Goal: Answer question/provide support: Share knowledge or assist other users

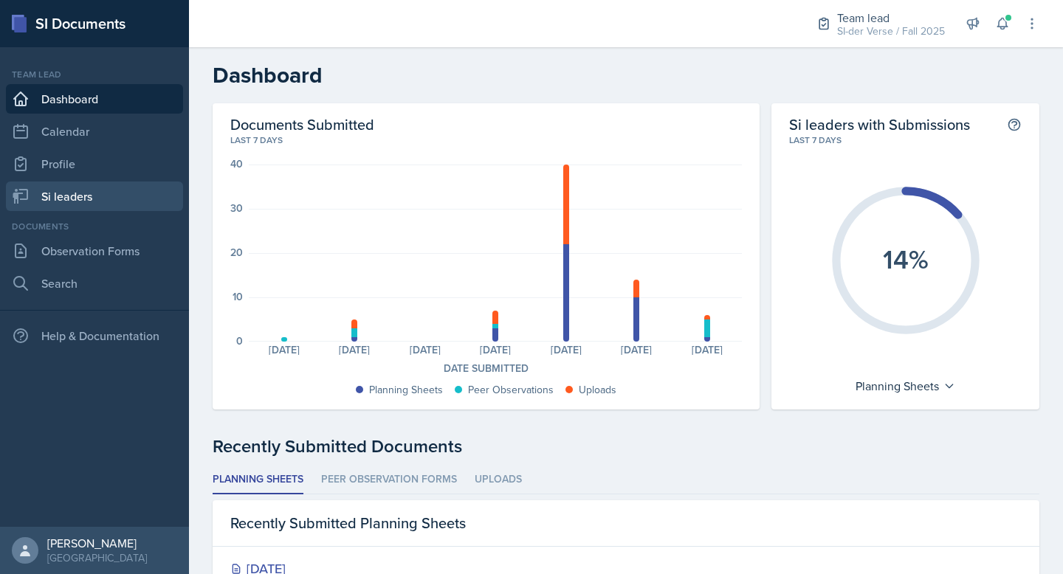
click at [106, 196] on link "Si leaders" at bounding box center [94, 197] width 177 height 30
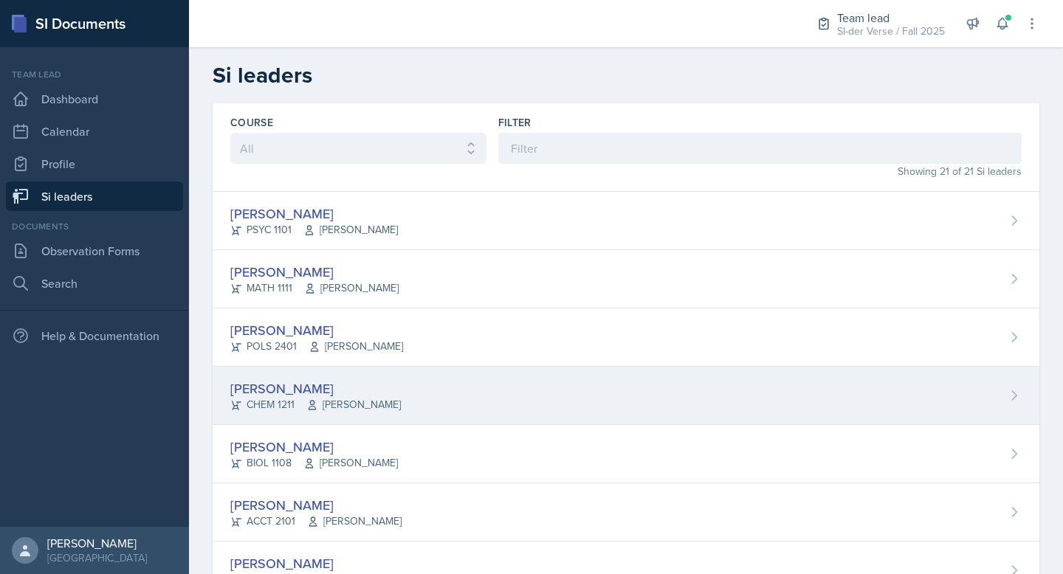
click at [328, 390] on div "[PERSON_NAME]" at bounding box center [315, 389] width 170 height 20
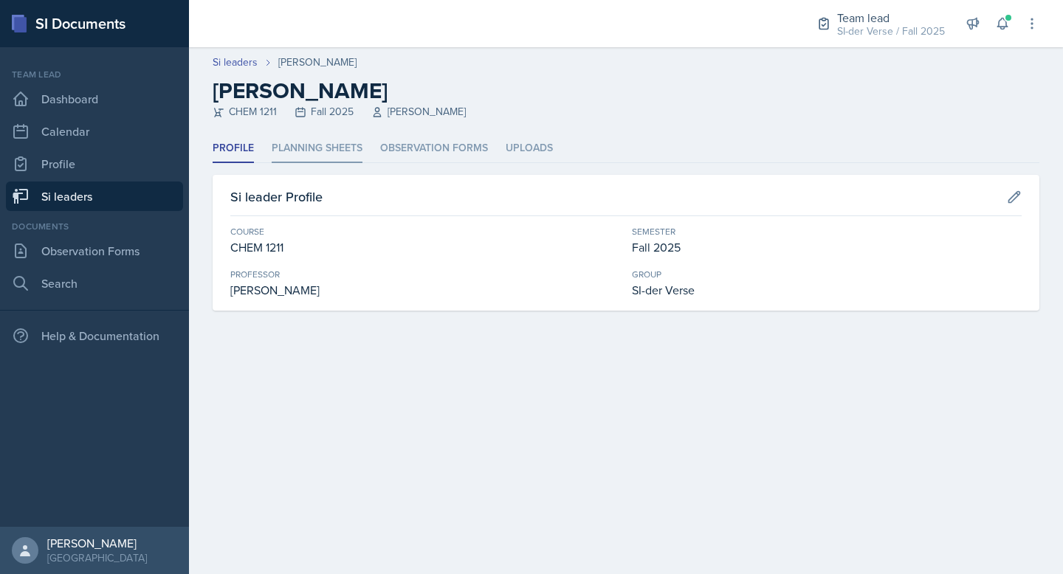
click at [359, 145] on li "Planning Sheets" at bounding box center [317, 148] width 91 height 29
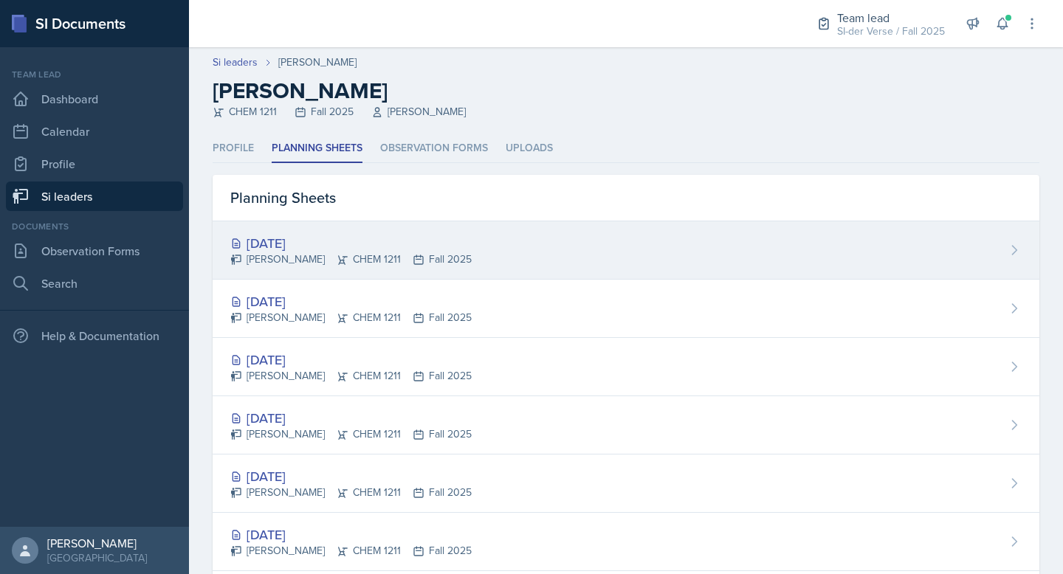
click at [506, 246] on div "[DATE] [PERSON_NAME] CHEM 1211 Fall 2025" at bounding box center [626, 250] width 827 height 58
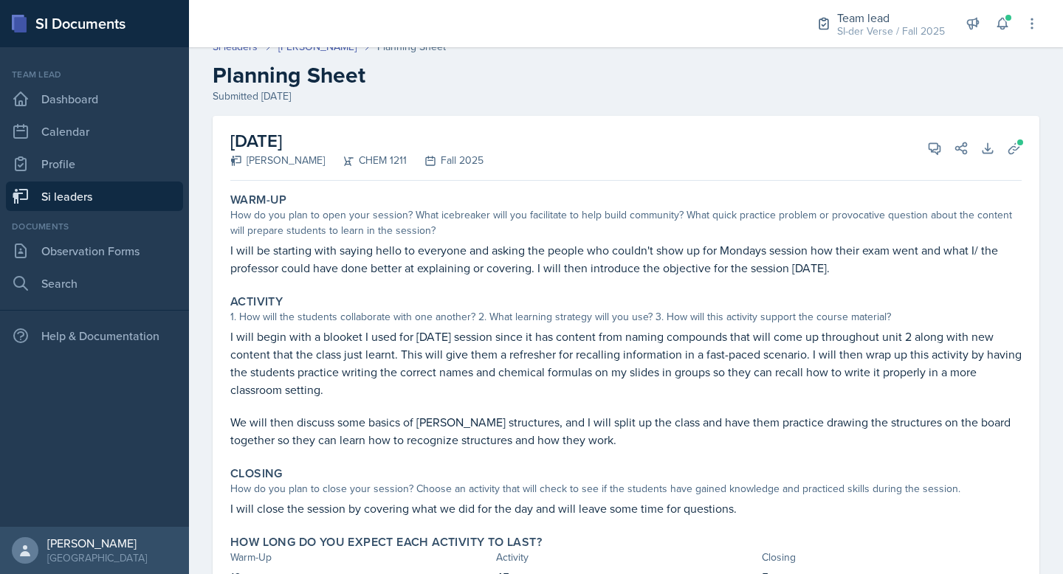
scroll to position [16, 0]
click at [929, 142] on icon at bounding box center [934, 147] width 11 height 11
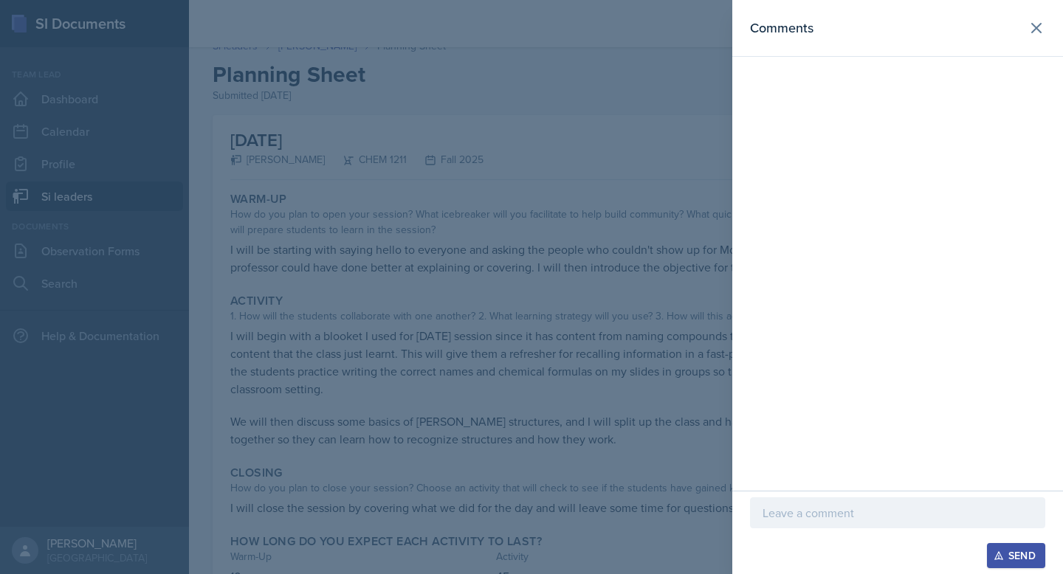
click at [478, 240] on div at bounding box center [531, 287] width 1063 height 574
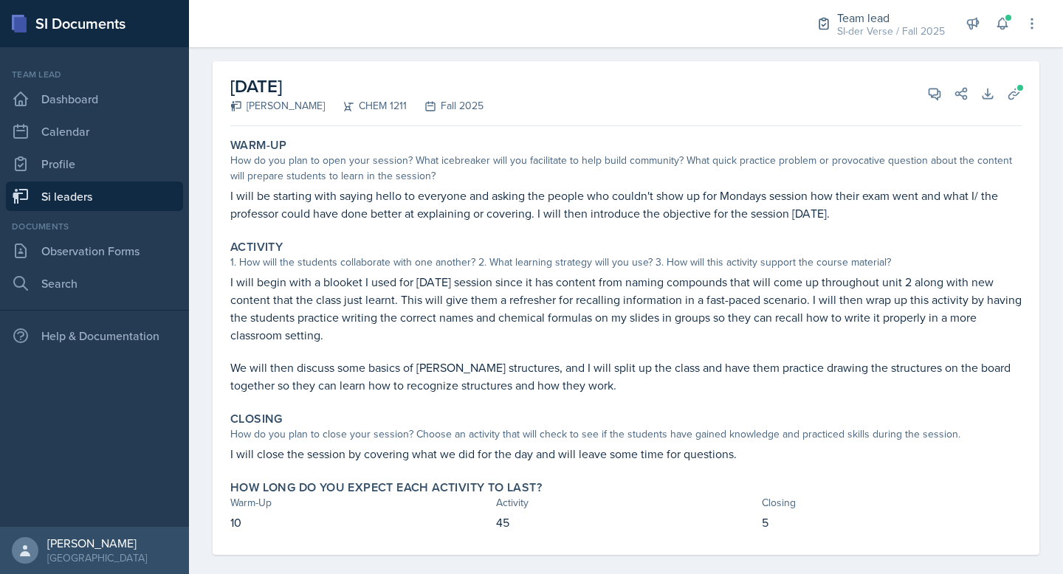
scroll to position [86, 0]
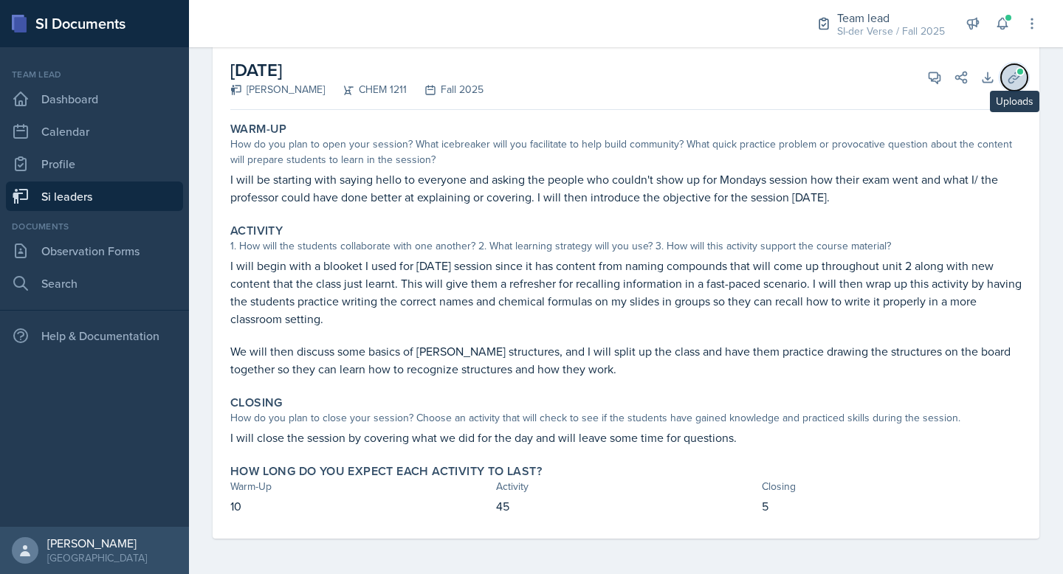
click at [1007, 72] on icon at bounding box center [1014, 77] width 15 height 15
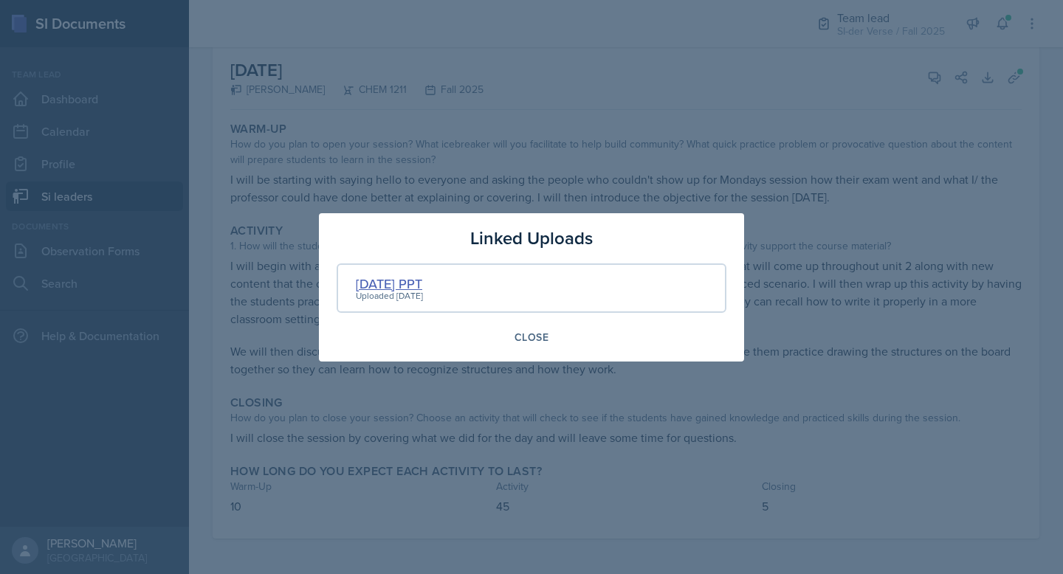
click at [423, 278] on div "[DATE] PPT" at bounding box center [389, 284] width 67 height 20
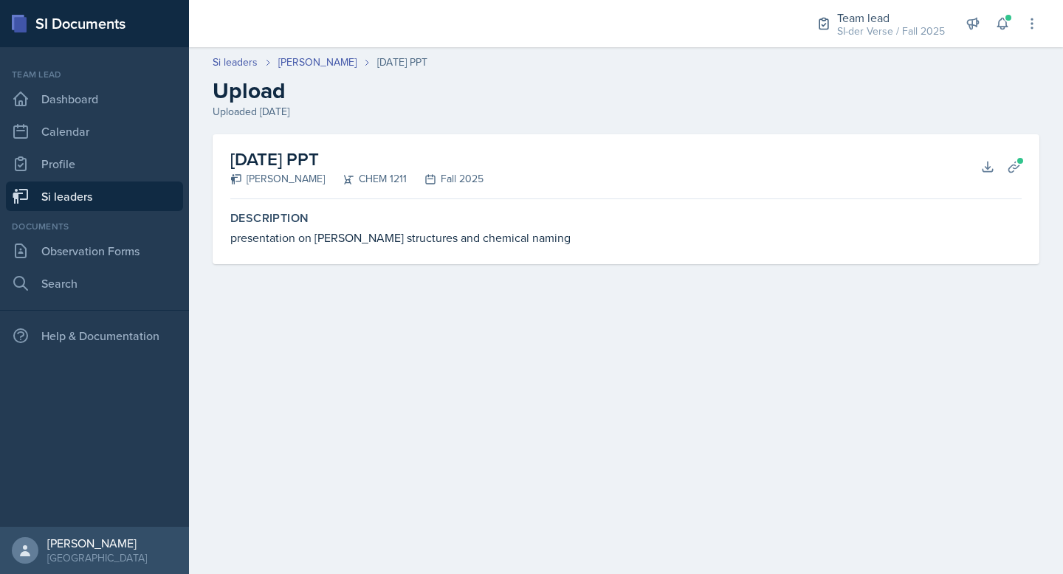
click at [416, 235] on div "presentation on [PERSON_NAME] structures and chemical naming" at bounding box center [625, 238] width 791 height 18
click at [988, 164] on icon at bounding box center [987, 167] width 10 height 10
click at [69, 187] on link "Si leaders" at bounding box center [94, 197] width 177 height 30
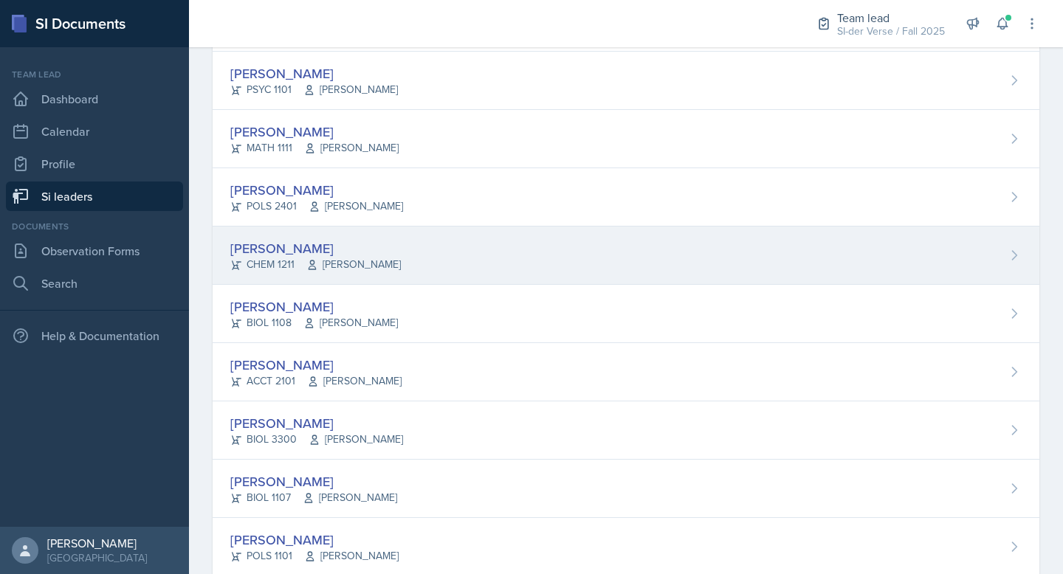
scroll to position [296, 0]
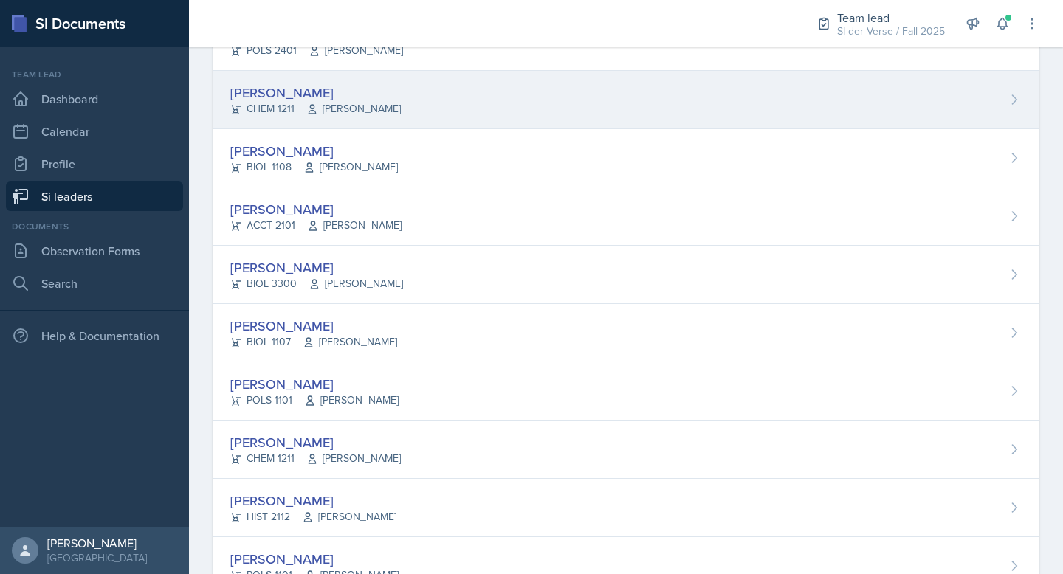
click at [302, 96] on div "[PERSON_NAME]" at bounding box center [315, 93] width 170 height 20
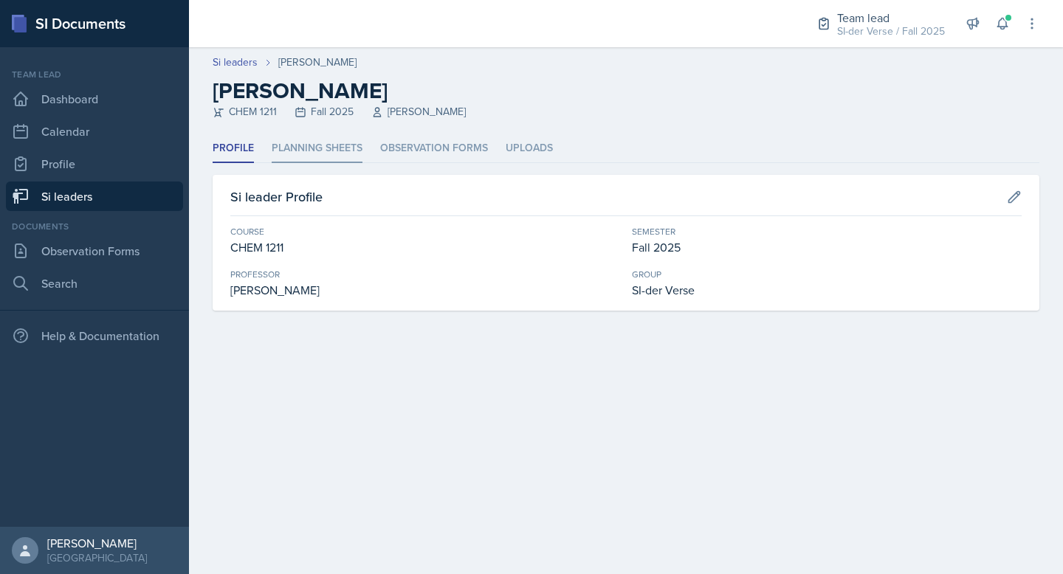
click at [308, 148] on li "Planning Sheets" at bounding box center [317, 148] width 91 height 29
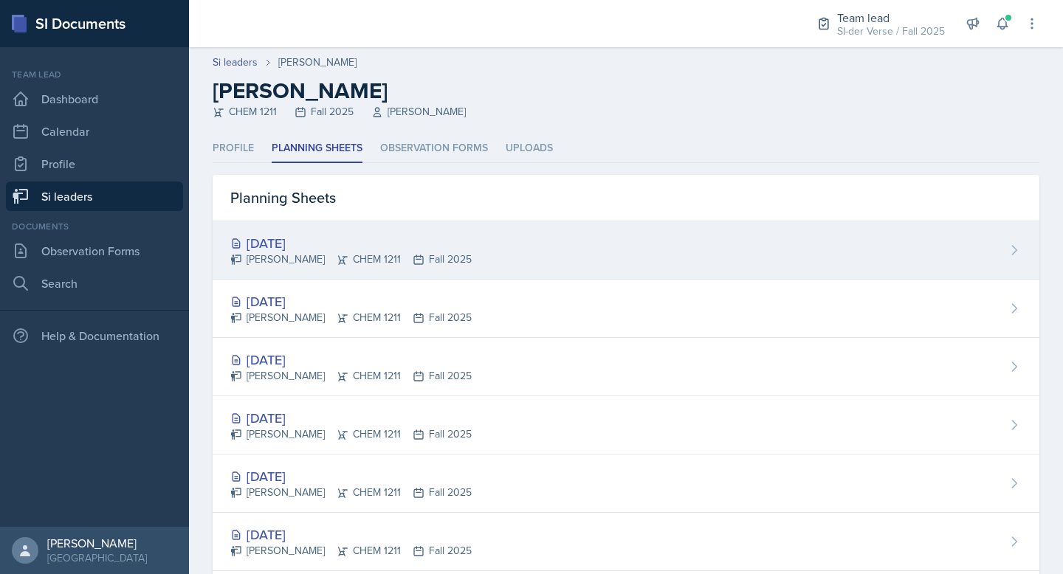
click at [316, 243] on div "[DATE]" at bounding box center [350, 243] width 241 height 20
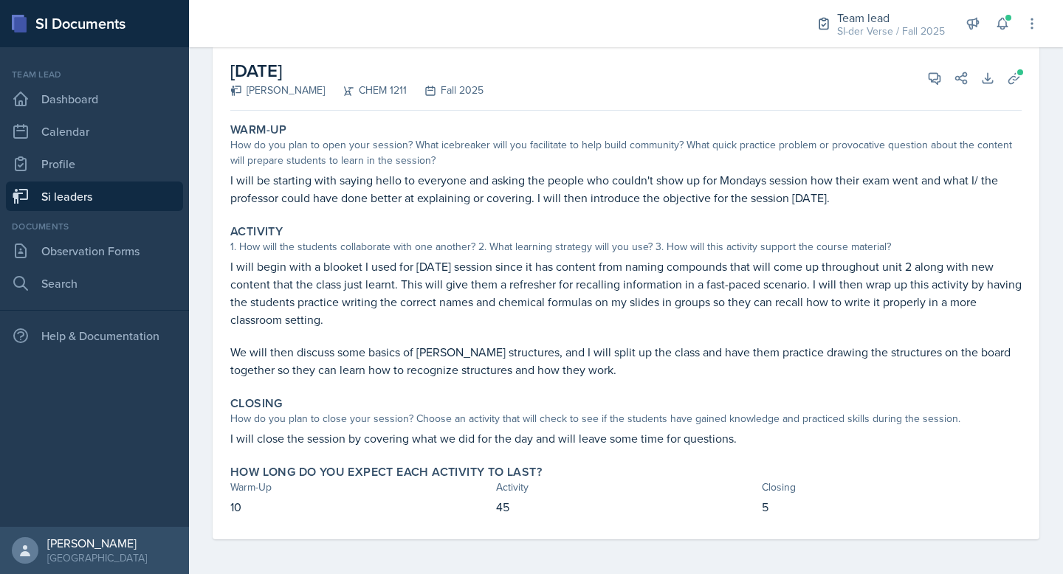
scroll to position [86, 0]
click at [80, 197] on link "Si leaders" at bounding box center [94, 197] width 177 height 30
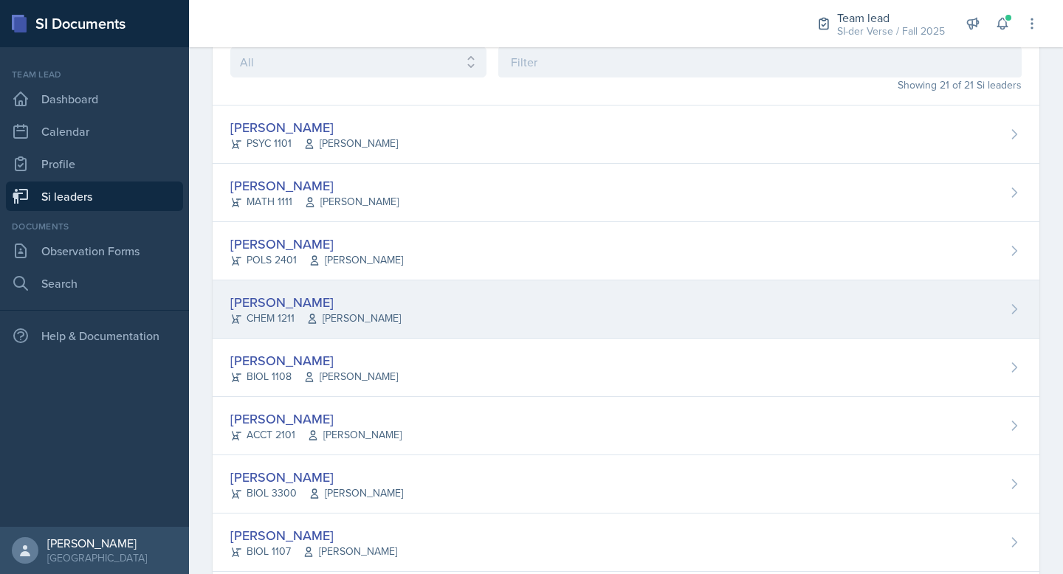
click at [311, 300] on div "[PERSON_NAME]" at bounding box center [315, 302] width 170 height 20
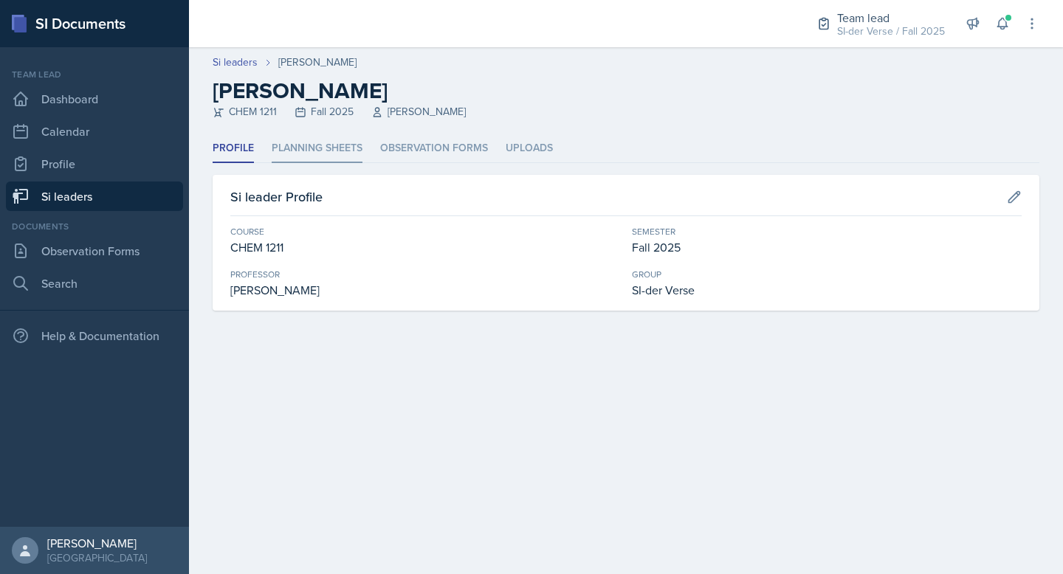
click at [311, 158] on li "Planning Sheets" at bounding box center [317, 148] width 91 height 29
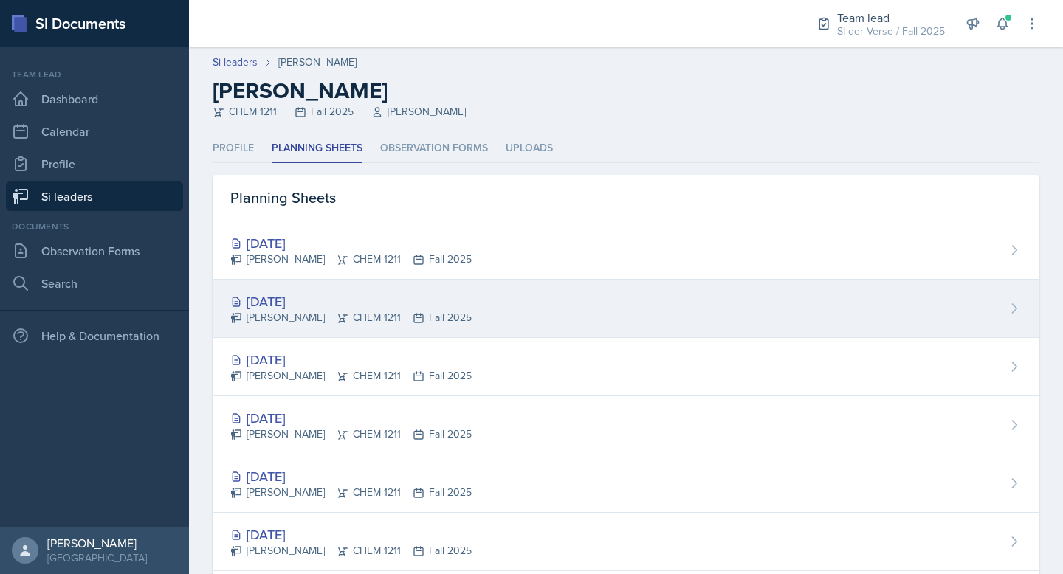
click at [289, 288] on div "[DATE] [PERSON_NAME] CHEM 1211 Fall 2025" at bounding box center [626, 309] width 827 height 58
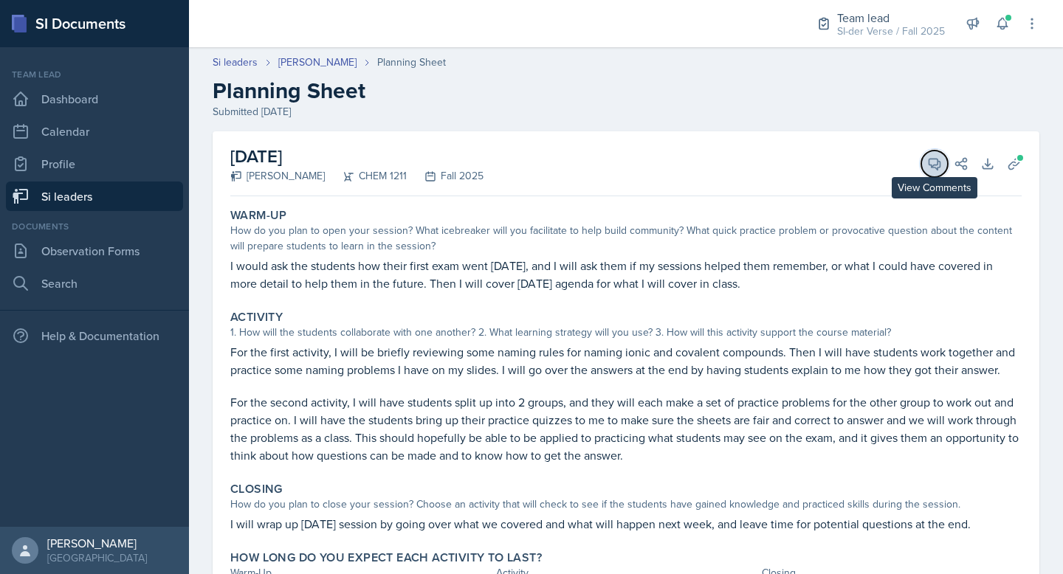
click at [922, 170] on button "View Comments" at bounding box center [934, 164] width 27 height 27
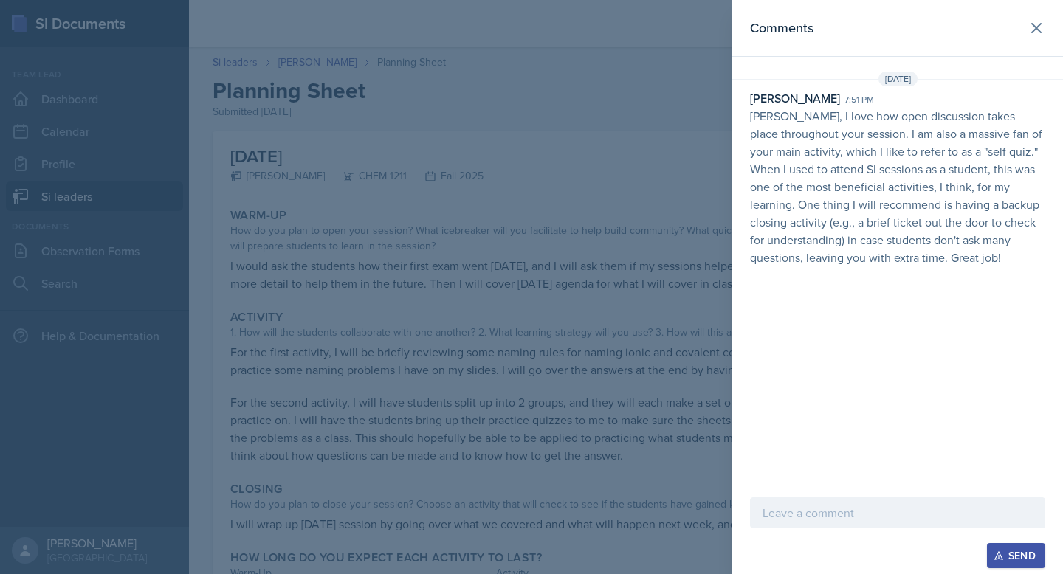
click at [627, 82] on div at bounding box center [531, 287] width 1063 height 574
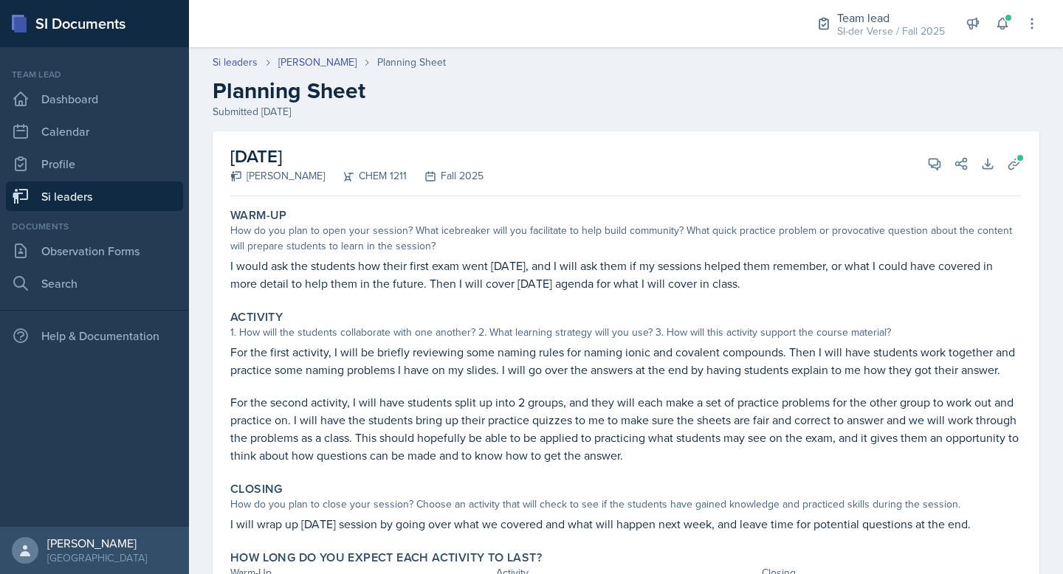
click at [56, 188] on link "Si leaders" at bounding box center [94, 197] width 177 height 30
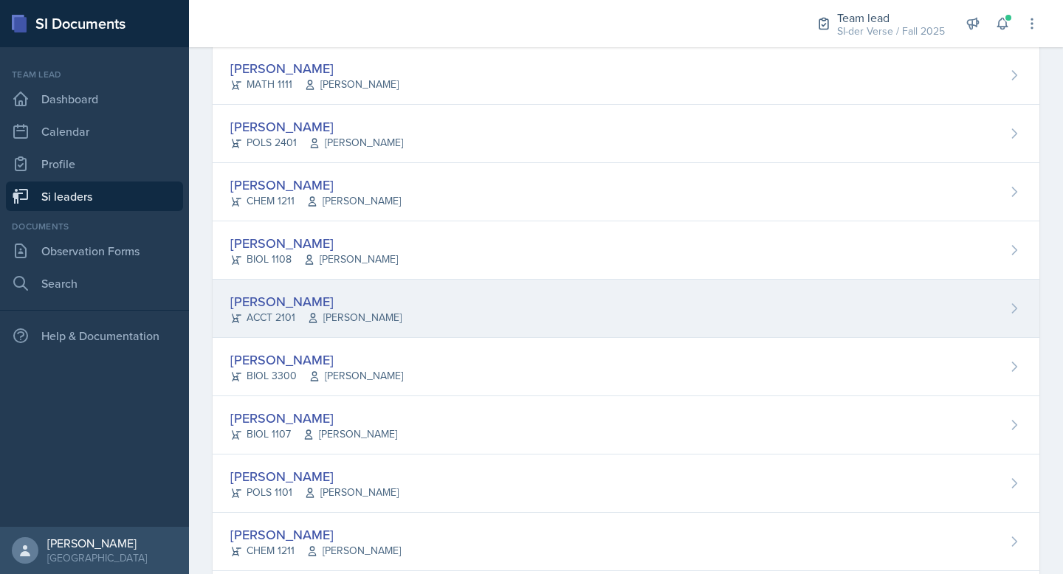
scroll to position [233, 0]
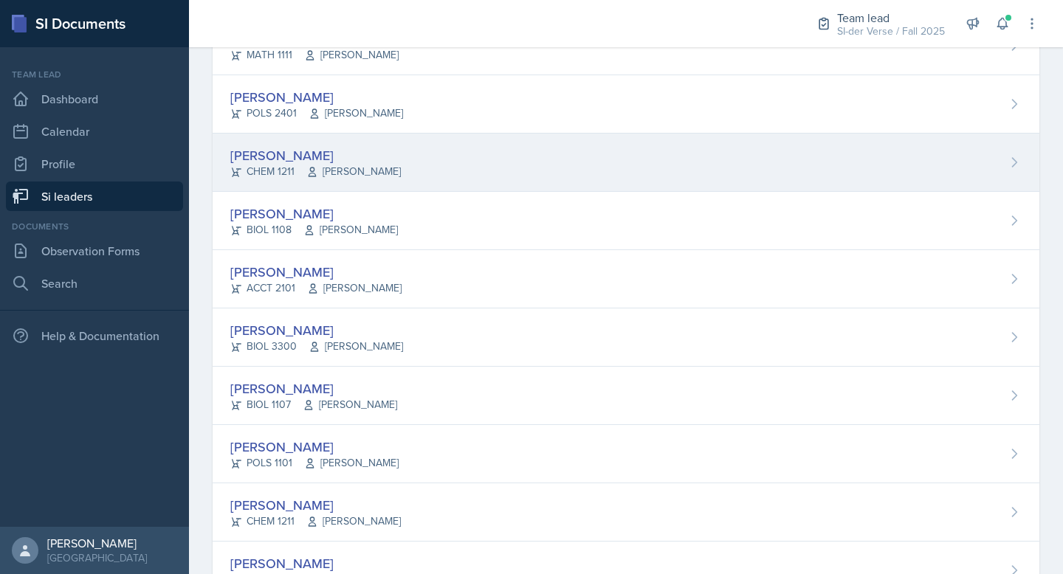
click at [317, 158] on div "[PERSON_NAME]" at bounding box center [315, 155] width 170 height 20
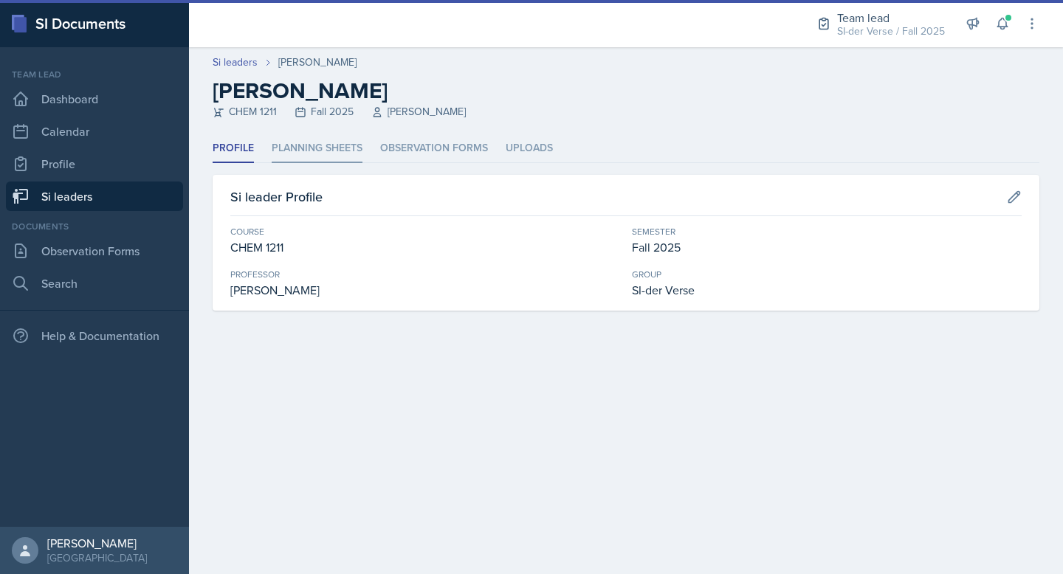
click at [342, 156] on li "Planning Sheets" at bounding box center [317, 148] width 91 height 29
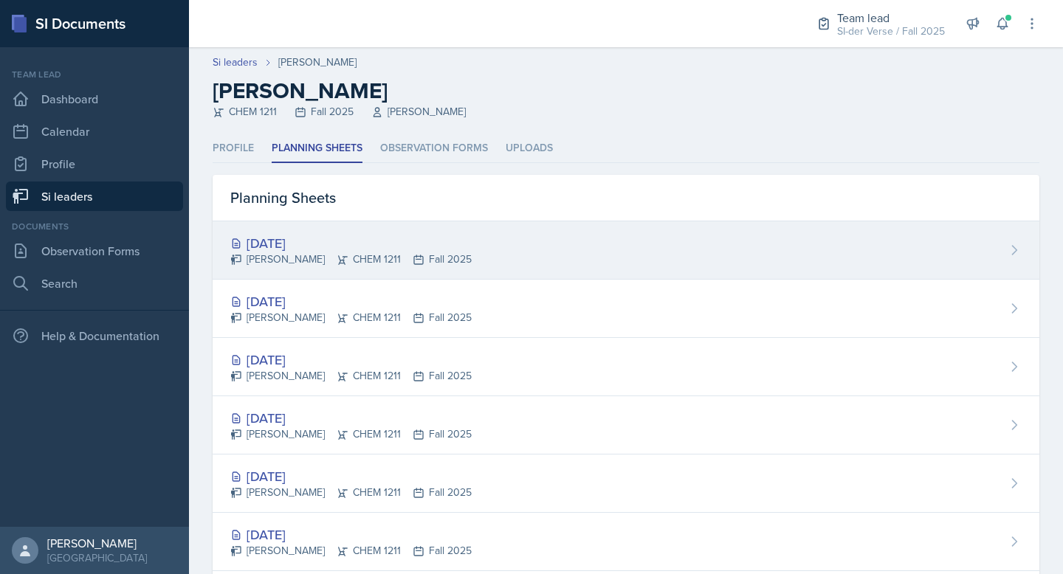
click at [334, 245] on div "[DATE]" at bounding box center [350, 243] width 241 height 20
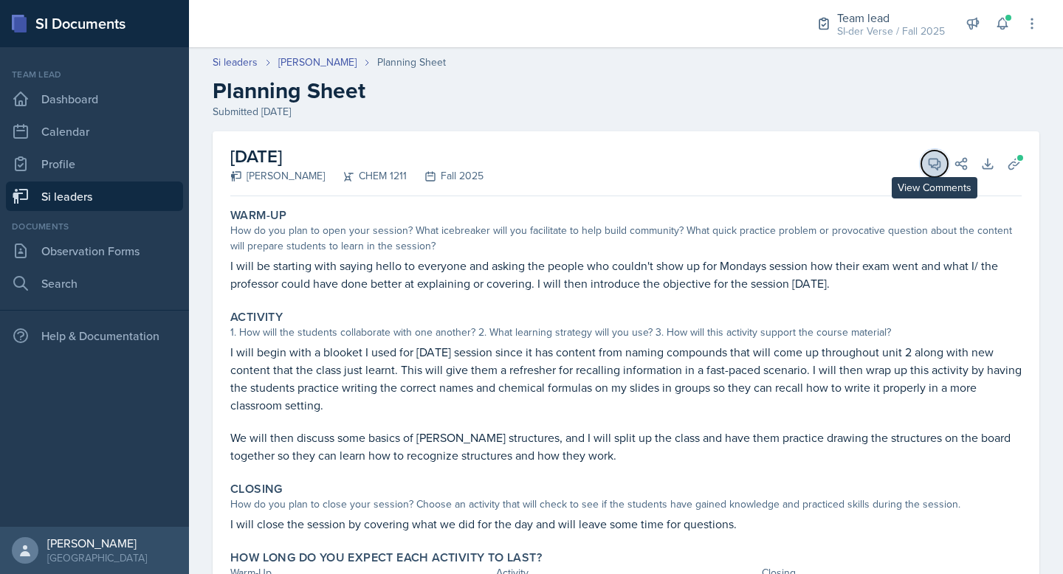
click at [927, 162] on icon at bounding box center [934, 163] width 15 height 15
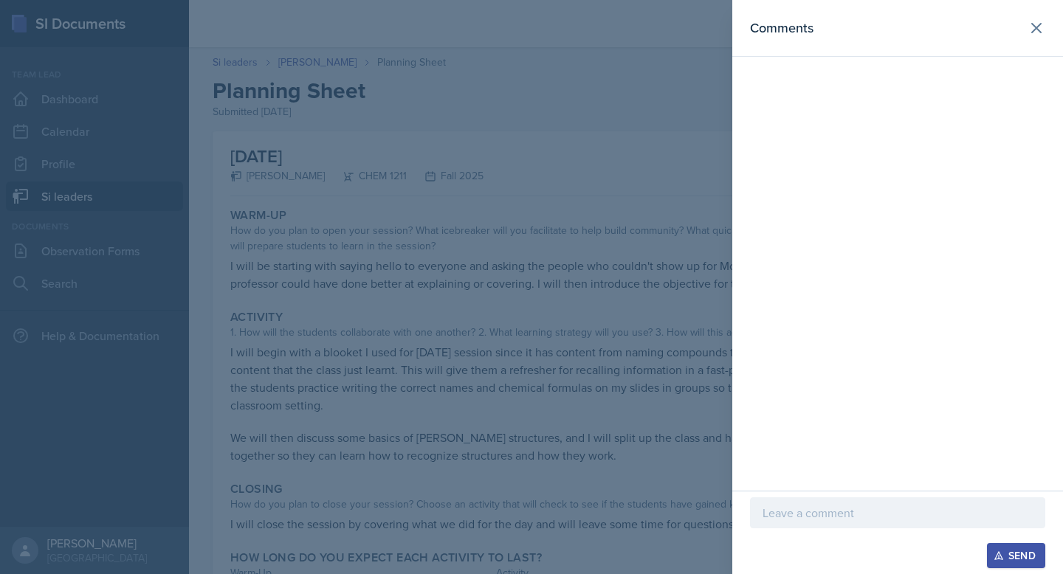
click at [833, 515] on p at bounding box center [897, 513] width 270 height 18
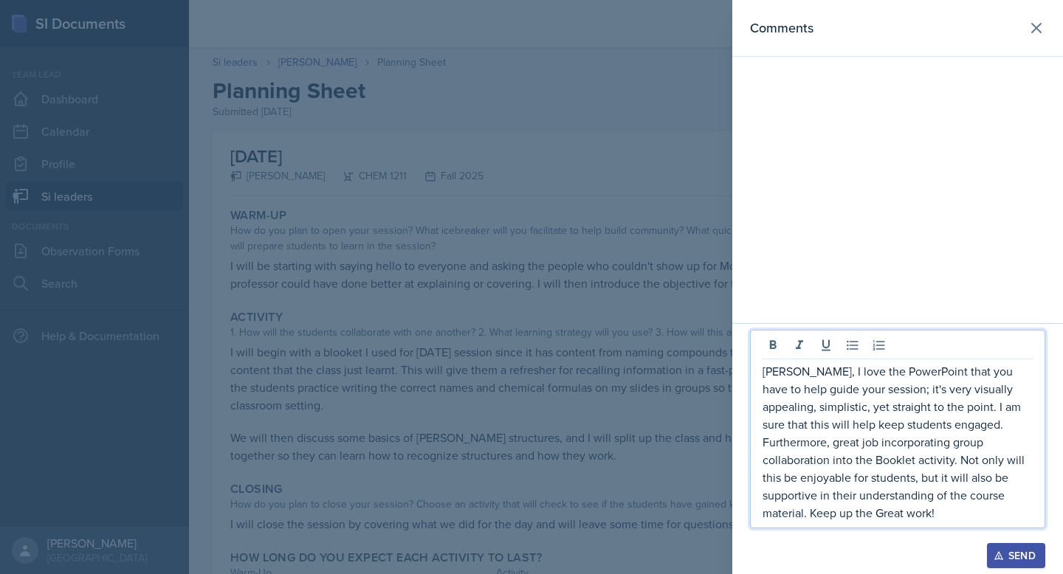
click at [1011, 555] on div "Send" at bounding box center [1015, 556] width 39 height 12
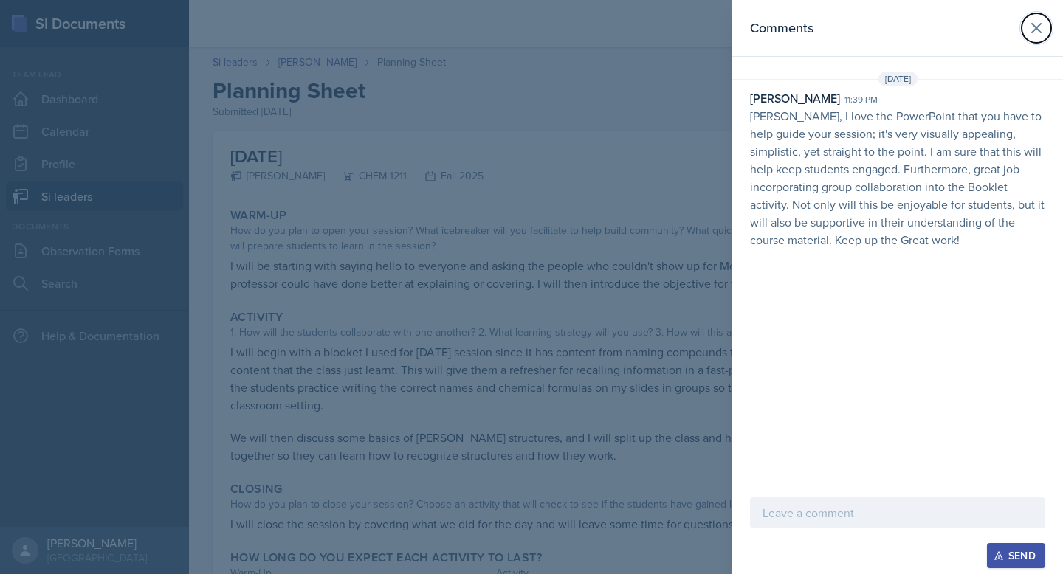
drag, startPoint x: 1038, startPoint y: 26, endPoint x: 789, endPoint y: 5, distance: 249.6
click at [1038, 26] on icon at bounding box center [1036, 28] width 9 height 9
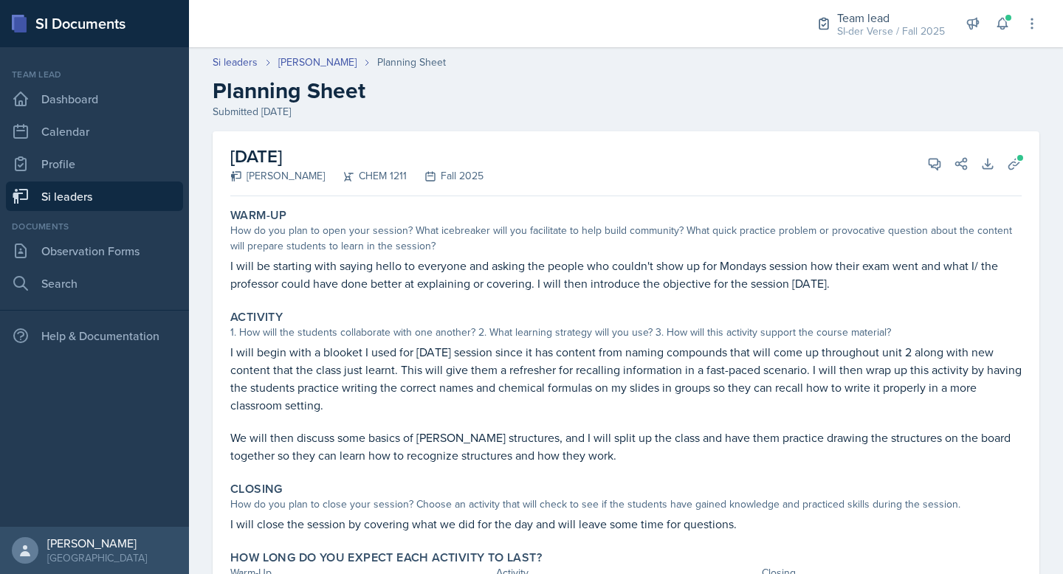
click at [84, 201] on link "Si leaders" at bounding box center [94, 197] width 177 height 30
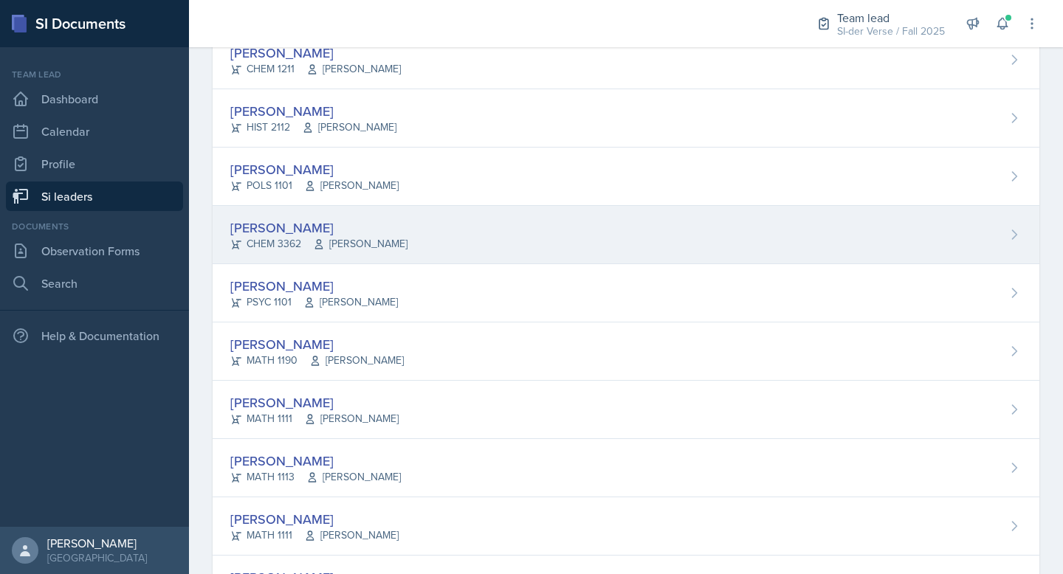
scroll to position [714, 0]
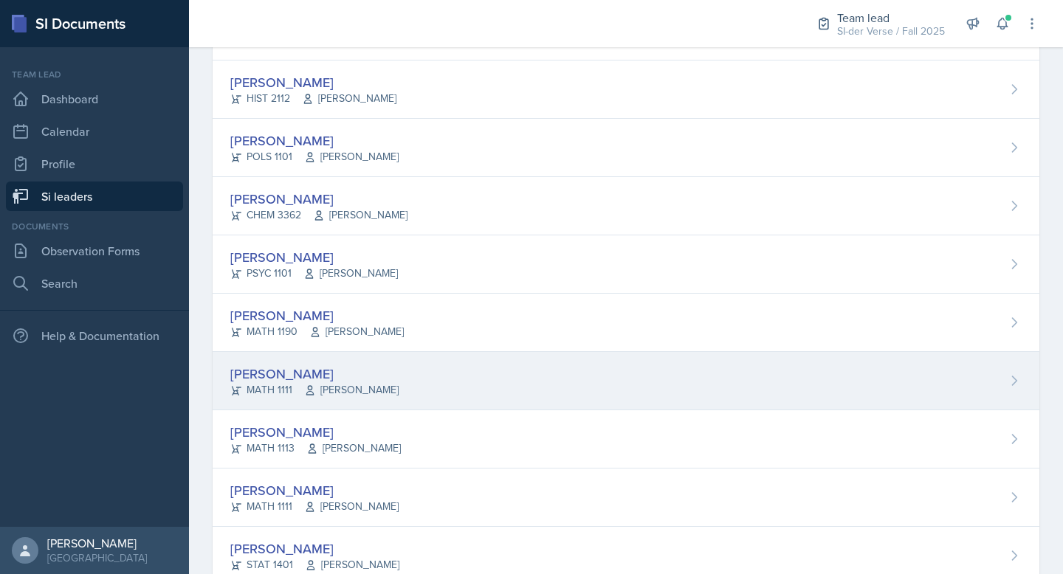
click at [378, 359] on div "[PERSON_NAME] MATH 1111 [PERSON_NAME]" at bounding box center [626, 381] width 827 height 58
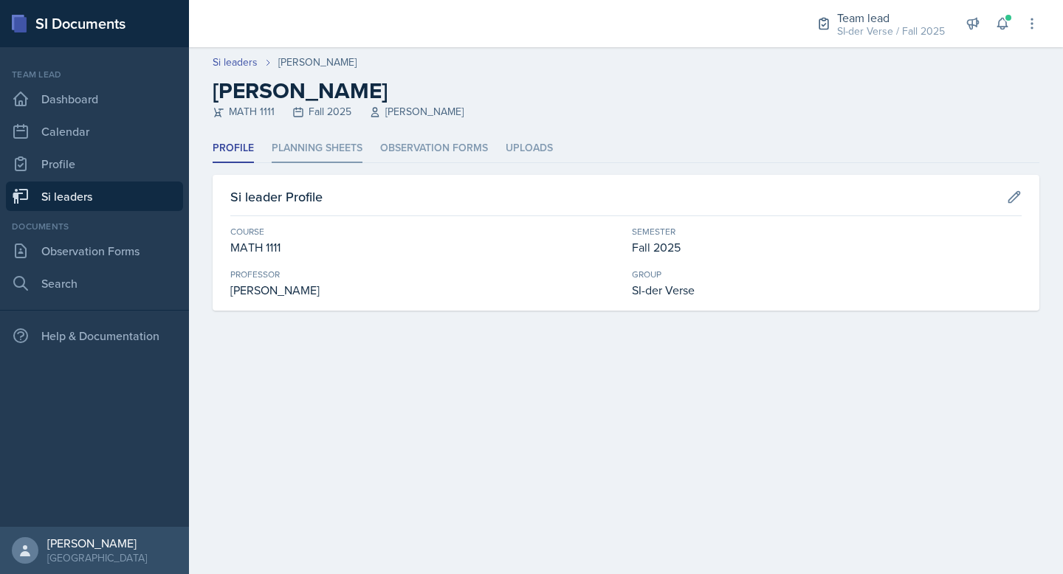
click at [321, 153] on li "Planning Sheets" at bounding box center [317, 148] width 91 height 29
